Goal: Ask a question

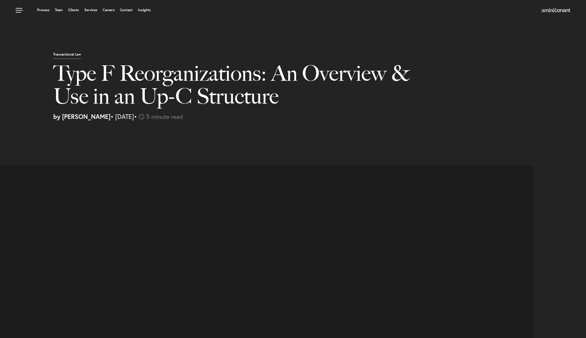
select select "US"
select select "Austin"
select select "Business and Civil Litigation"
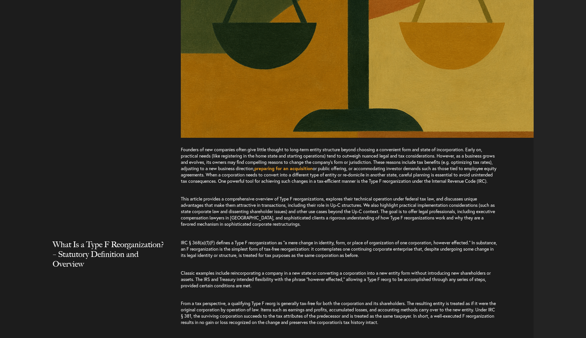
scroll to position [715, 0]
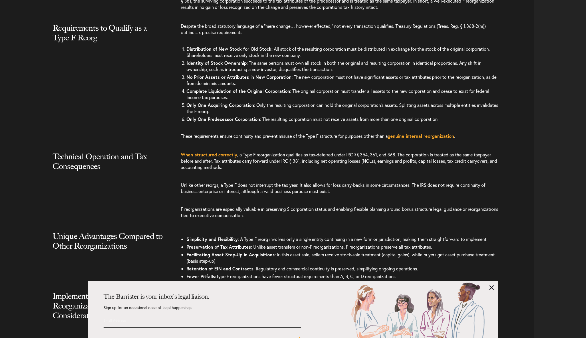
drag, startPoint x: 271, startPoint y: 76, endPoint x: 277, endPoint y: 53, distance: 24.1
click at [280, 51] on div "Despite the broad statutory language of a “mere change… however effected,” not …" at bounding box center [357, 84] width 353 height 122
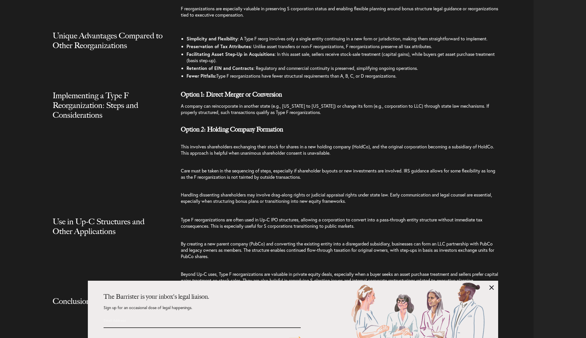
scroll to position [973, 0]
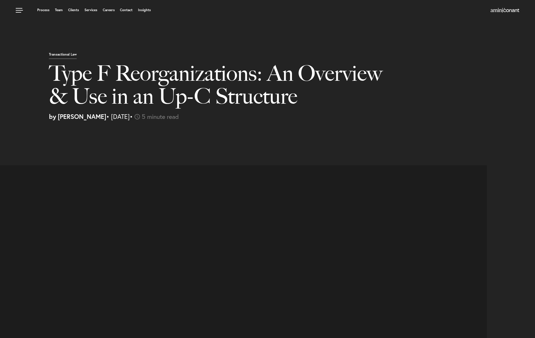
select select "US"
select select "Austin"
select select "Business and Civil Litigation"
select select "US"
select select "Austin"
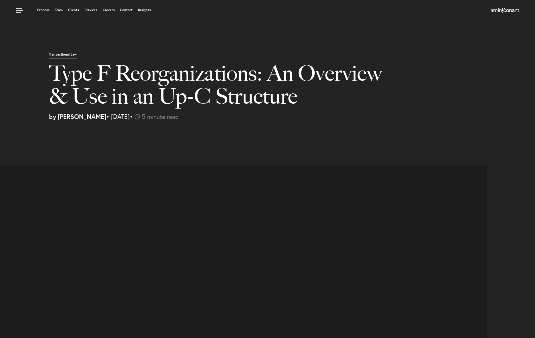
select select "Business and Civil Litigation"
